Goal: Task Accomplishment & Management: Use online tool/utility

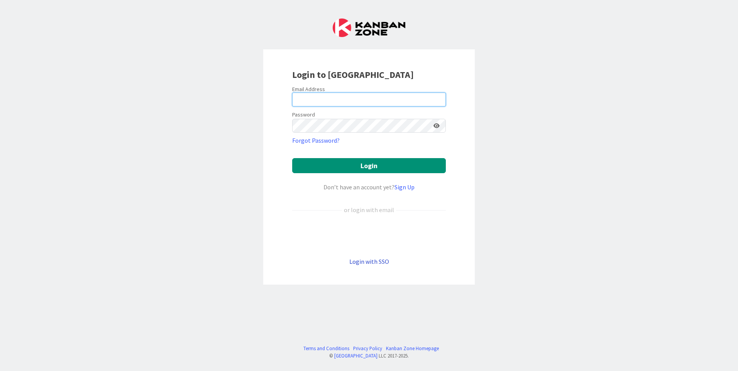
type input "manju.kaphle@mrcglobal.com"
click at [371, 261] on link "Login with SSO" at bounding box center [369, 262] width 40 height 8
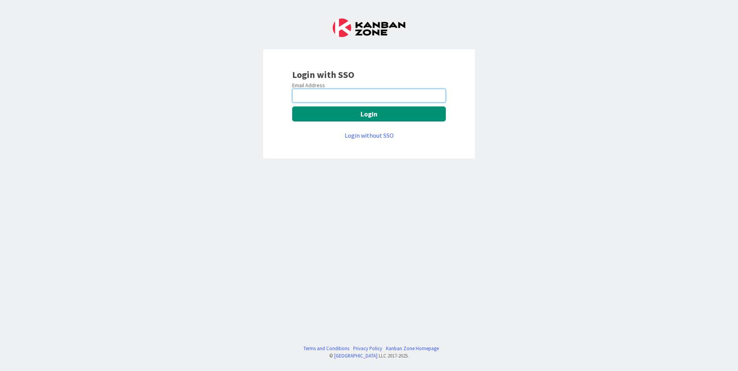
click at [360, 94] on input "email" at bounding box center [369, 96] width 154 height 14
type input "manju.kaphle@mrcglobal.com"
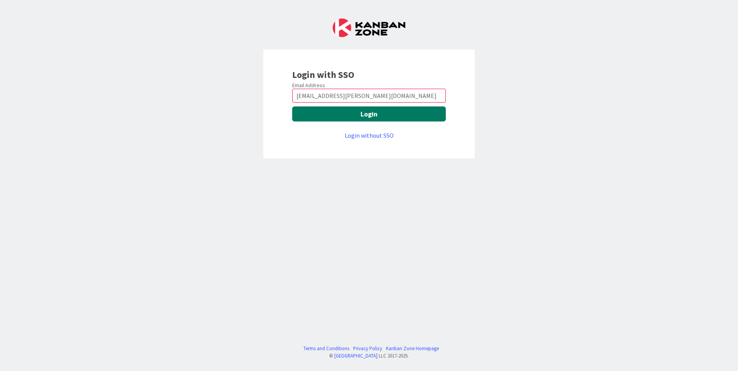
click at [372, 117] on button "Login" at bounding box center [369, 113] width 154 height 15
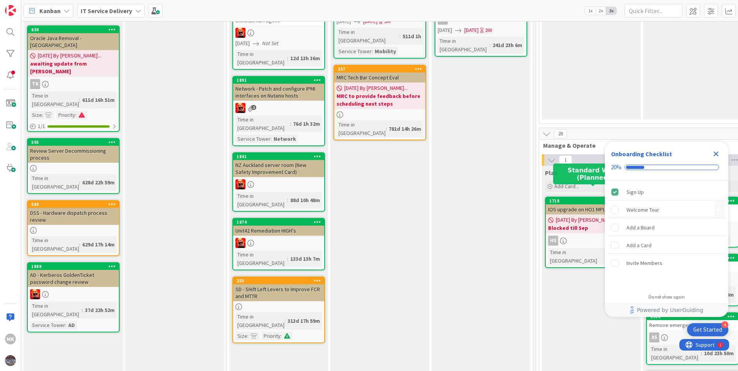
scroll to position [232, 0]
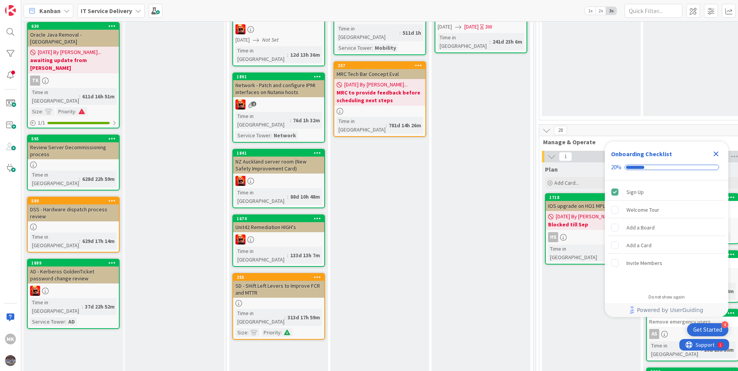
click at [716, 151] on icon "Close Checklist" at bounding box center [715, 153] width 9 height 9
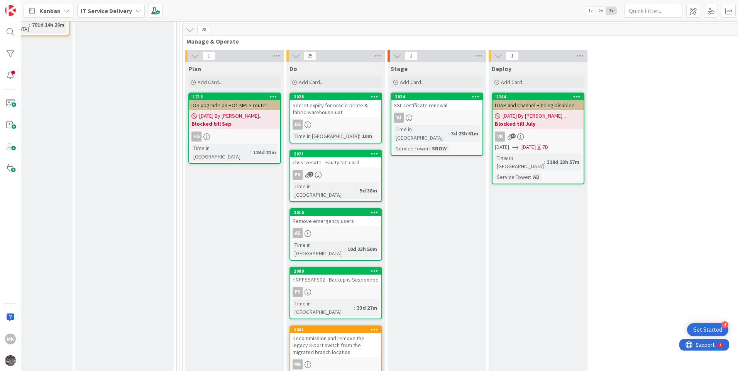
scroll to position [463, 357]
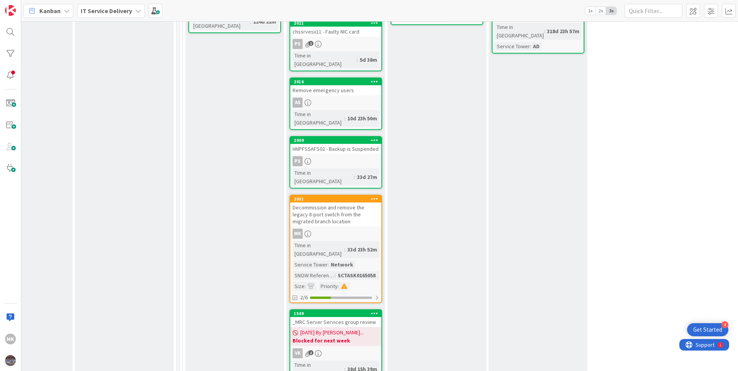
click at [343, 203] on div "Decommission and remove the legacy 8-port switch from the migrated branch locat…" at bounding box center [335, 215] width 91 height 24
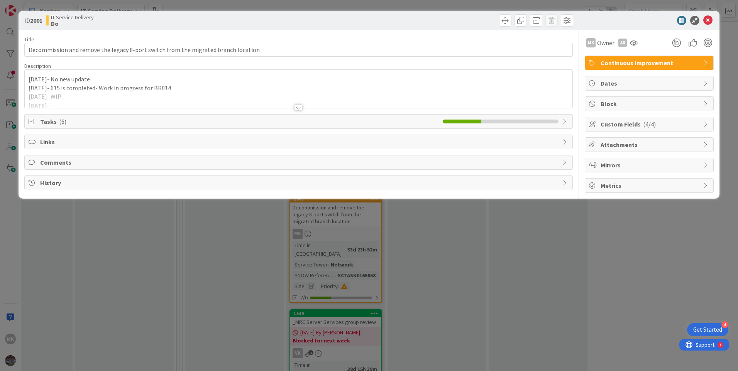
click at [156, 120] on span "Tasks ( 6 )" at bounding box center [239, 121] width 399 height 9
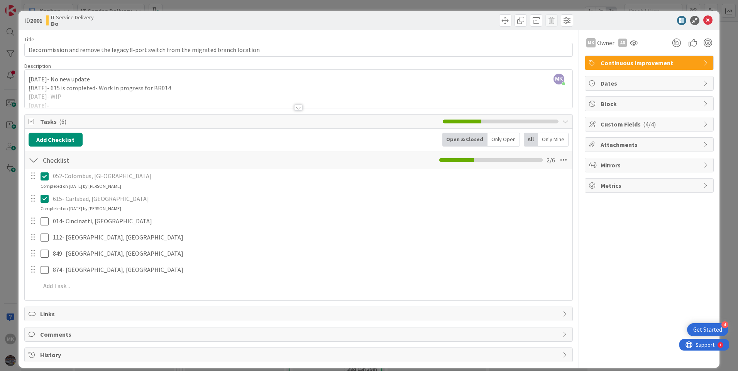
click at [29, 79] on div "MK [PERSON_NAME] just joined [DATE]- No new update [DATE]- 615 is completed- Wo…" at bounding box center [299, 89] width 548 height 38
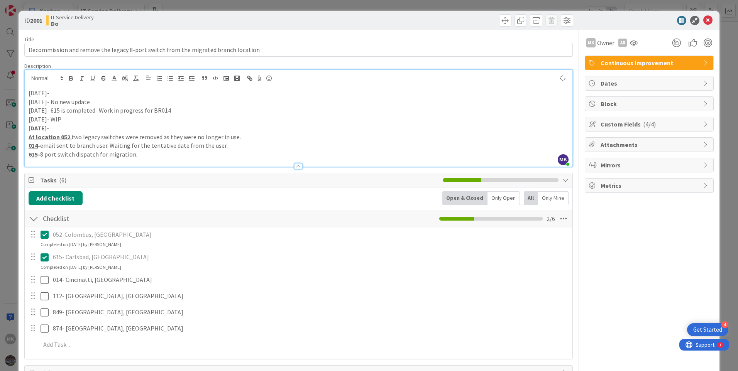
click at [48, 93] on p "[DATE]-" at bounding box center [299, 93] width 540 height 9
click at [705, 22] on icon at bounding box center [707, 20] width 9 height 9
